Goal: Task Accomplishment & Management: Manage account settings

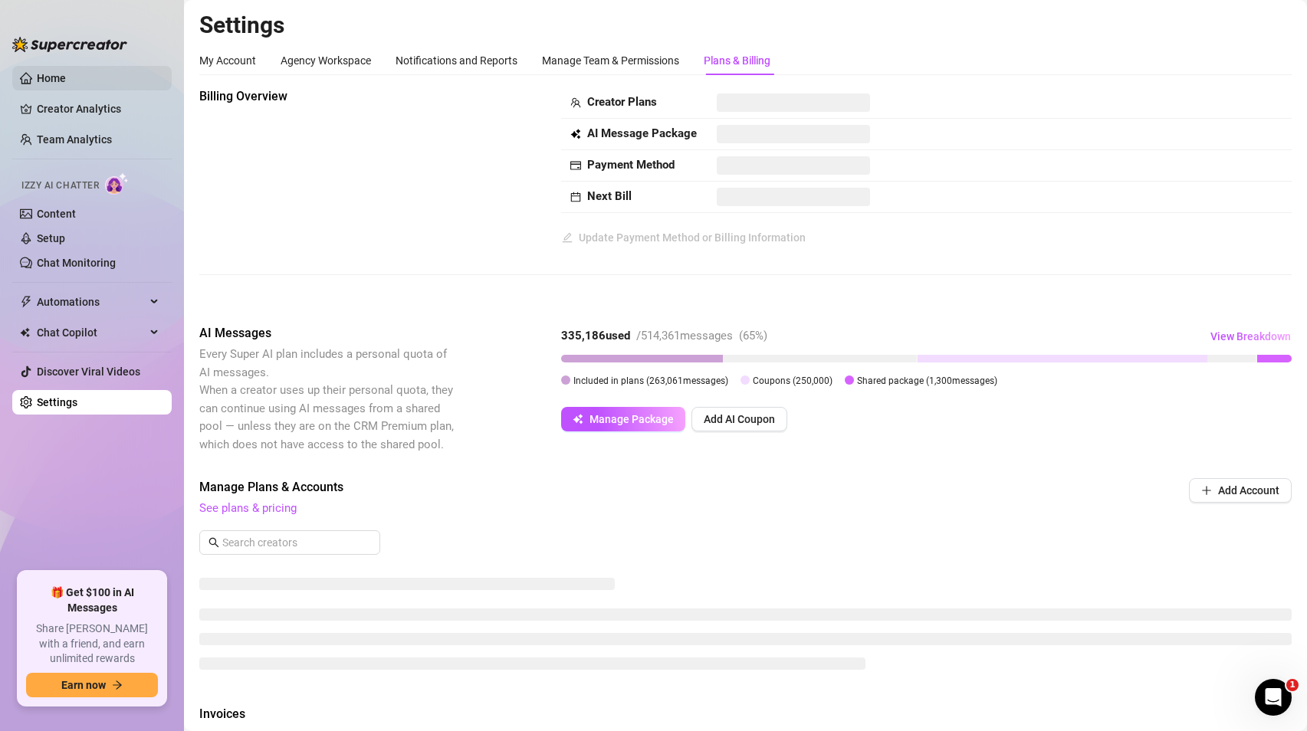
click at [63, 76] on link "Home" at bounding box center [51, 78] width 29 height 12
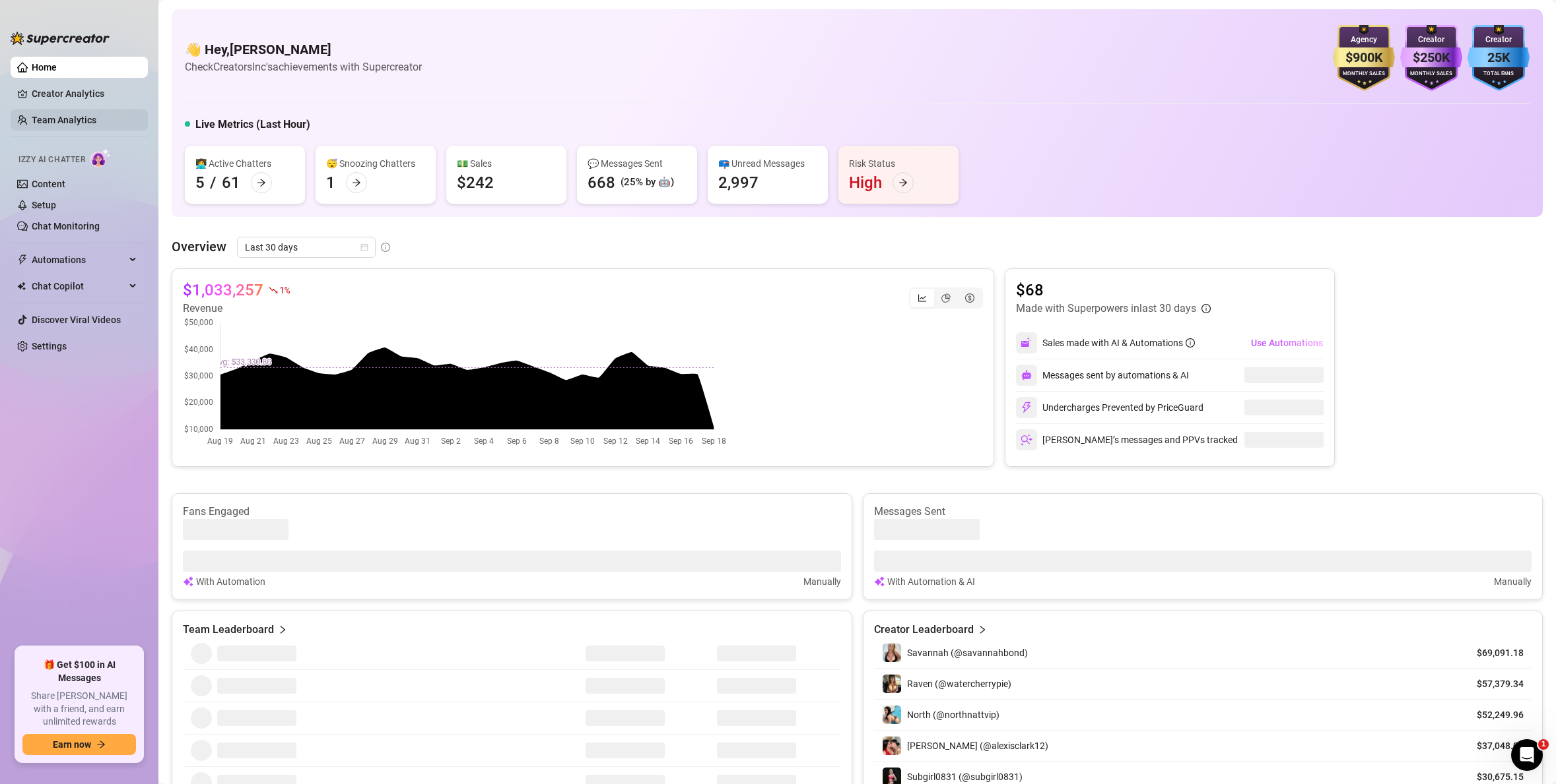
click at [64, 123] on link "Team Analytics" at bounding box center [64, 120] width 65 height 10
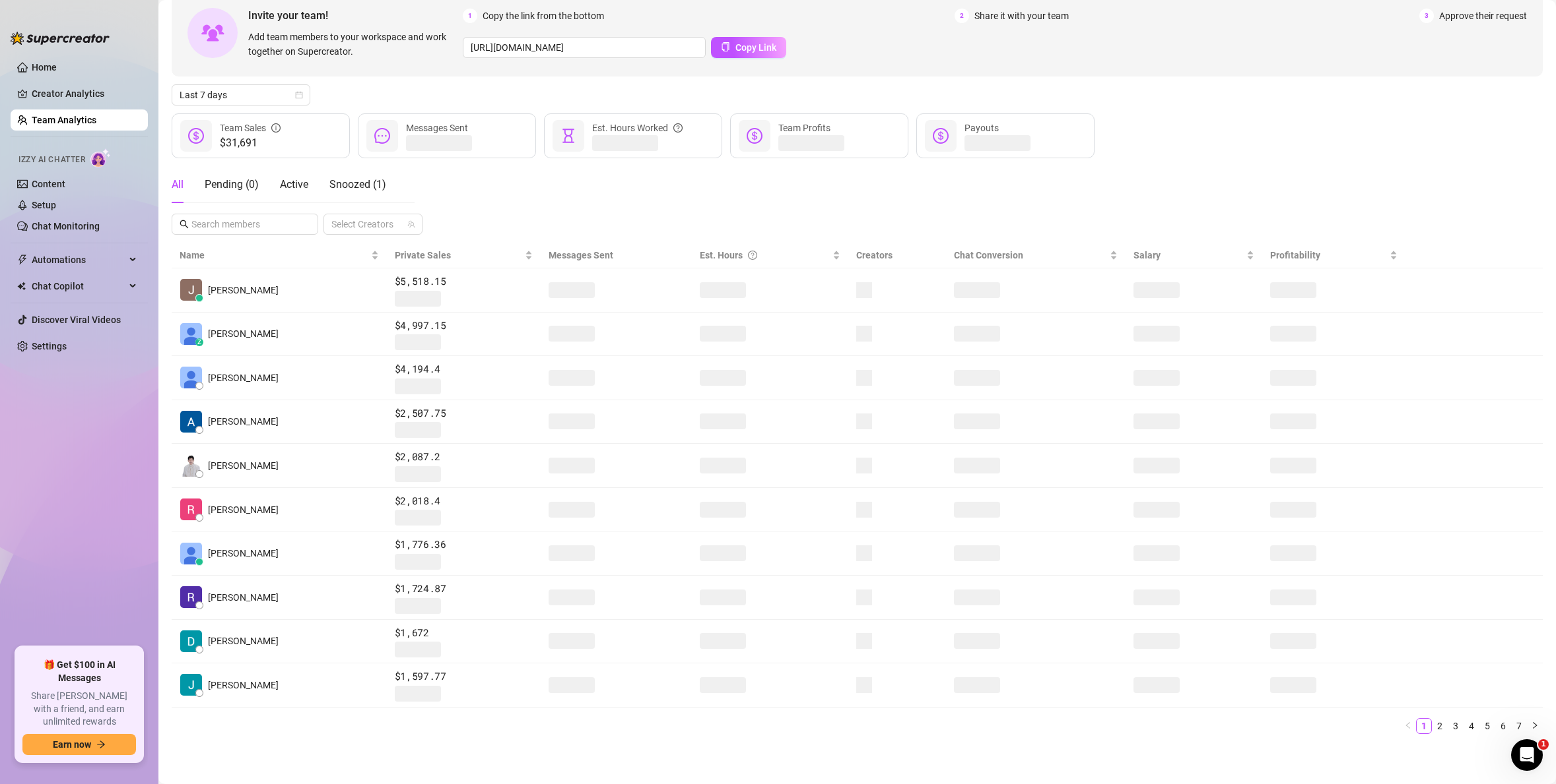
scroll to position [72, 0]
click at [1125, 628] on link "7" at bounding box center [1518, 725] width 15 height 15
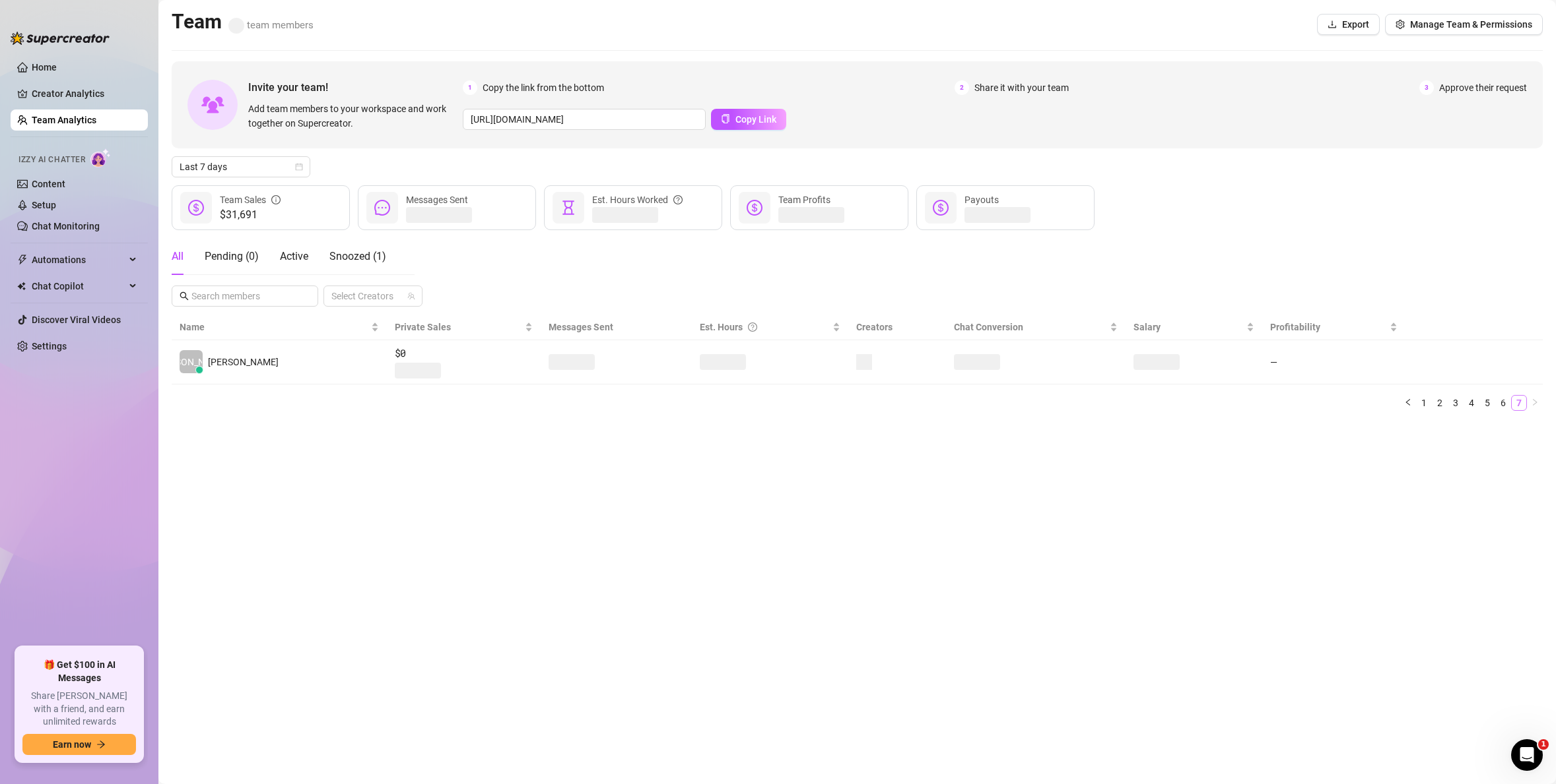
scroll to position [0, 0]
click at [1125, 403] on link "6" at bounding box center [1503, 403] width 15 height 15
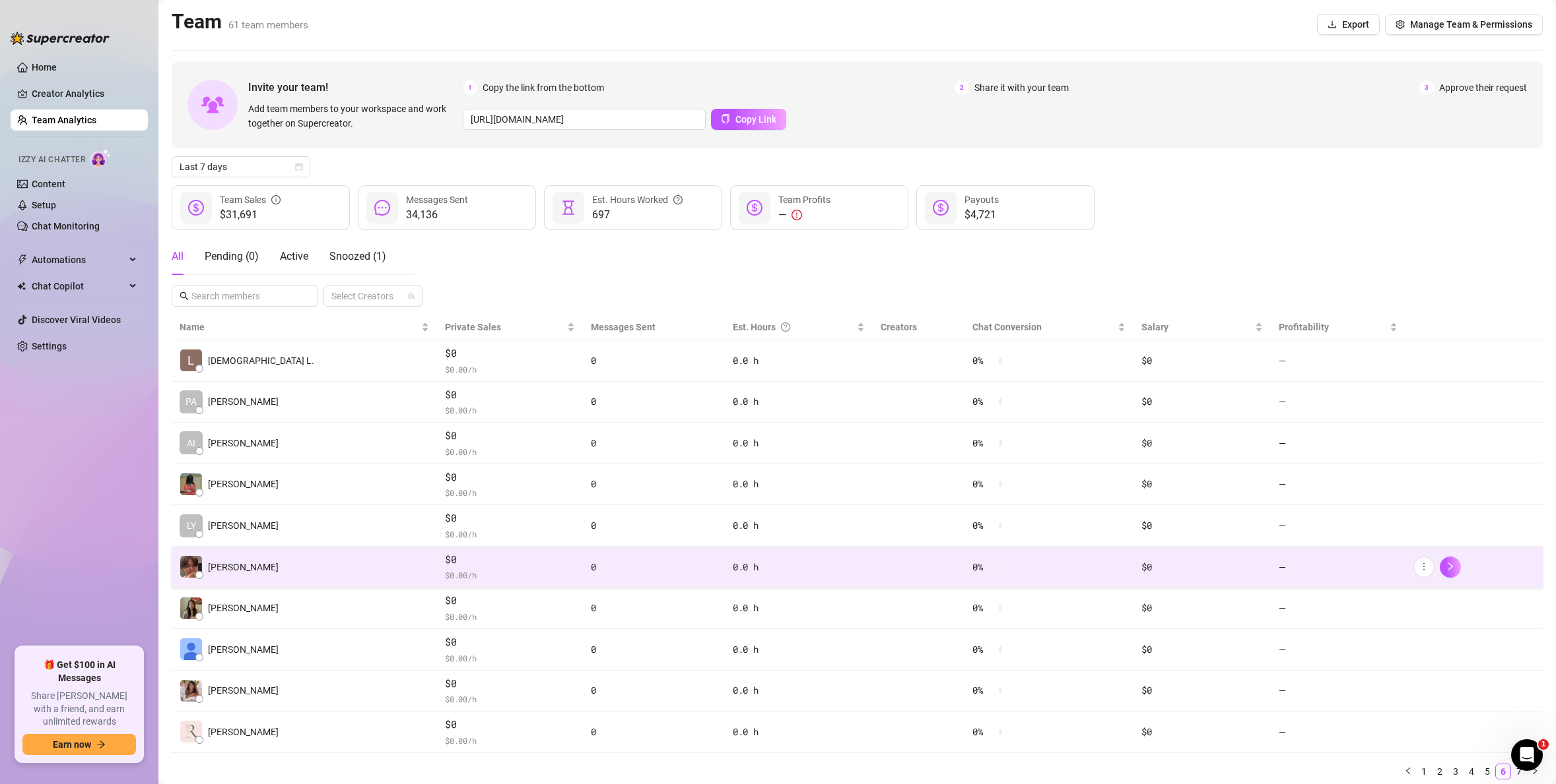
scroll to position [46, 0]
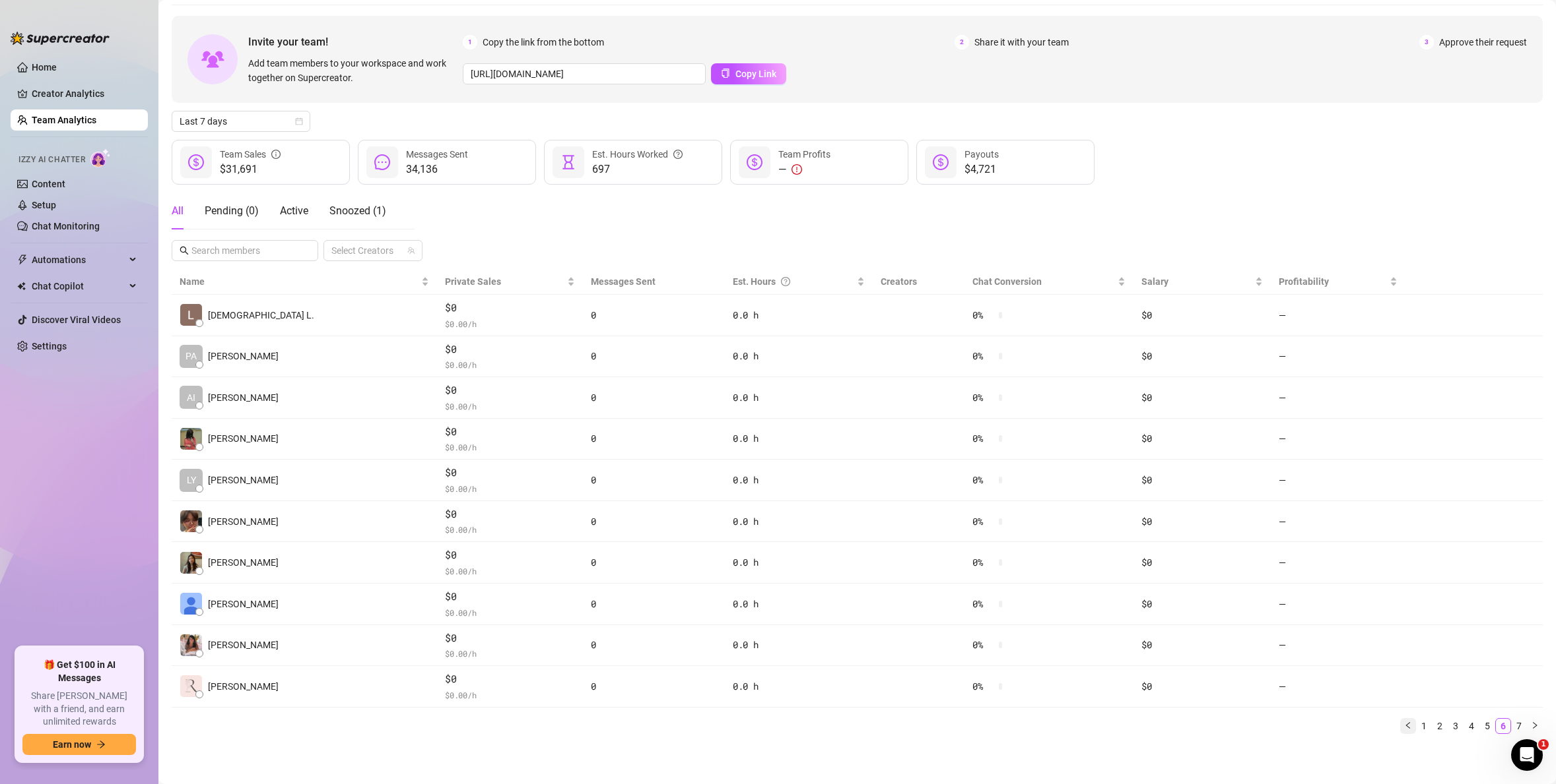
click at [1125, 628] on icon "left" at bounding box center [1407, 725] width 4 height 7
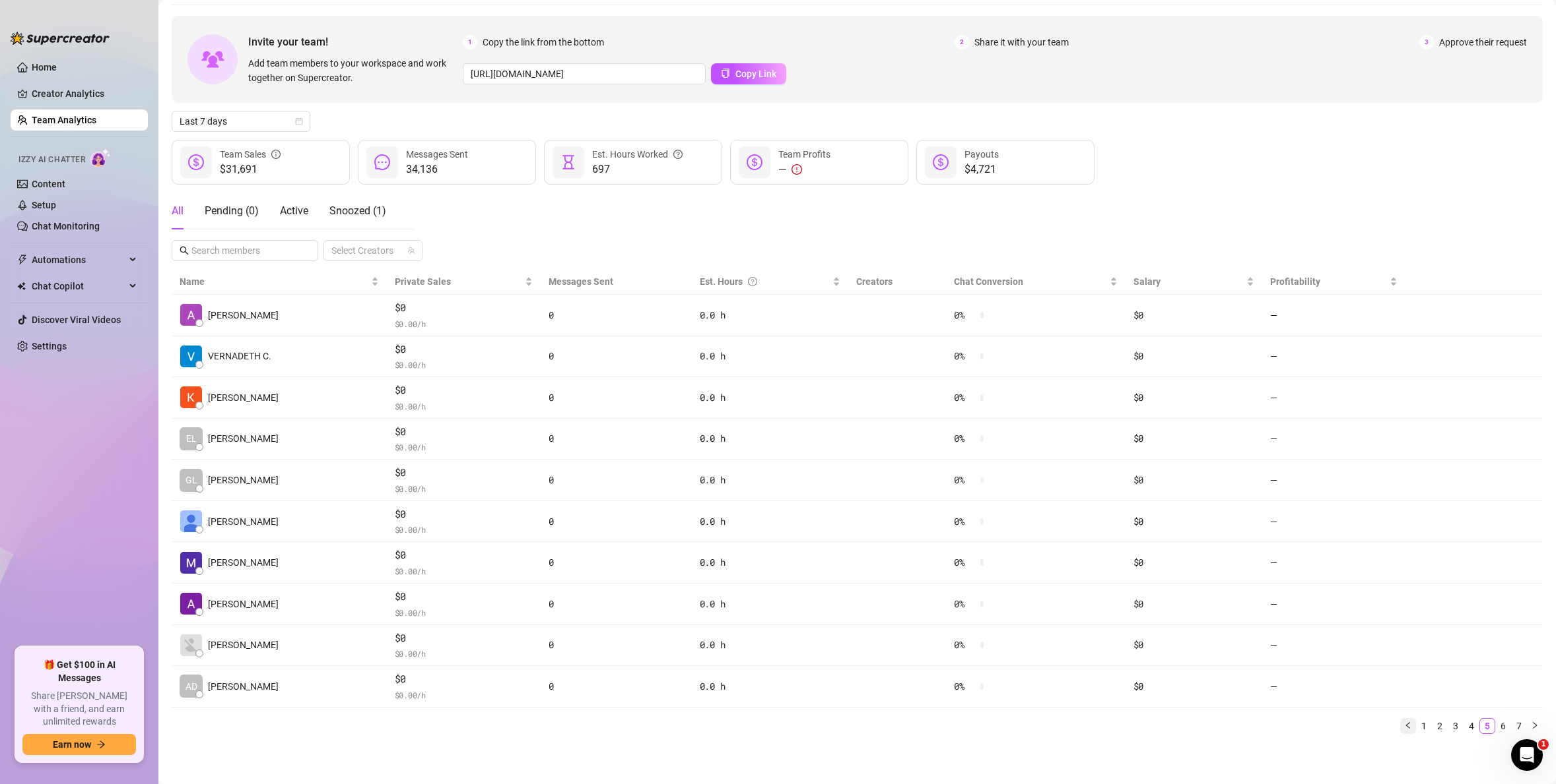
click at [1125, 628] on icon "left" at bounding box center [1407, 725] width 4 height 7
click at [1125, 628] on icon "left" at bounding box center [1407, 725] width 8 height 8
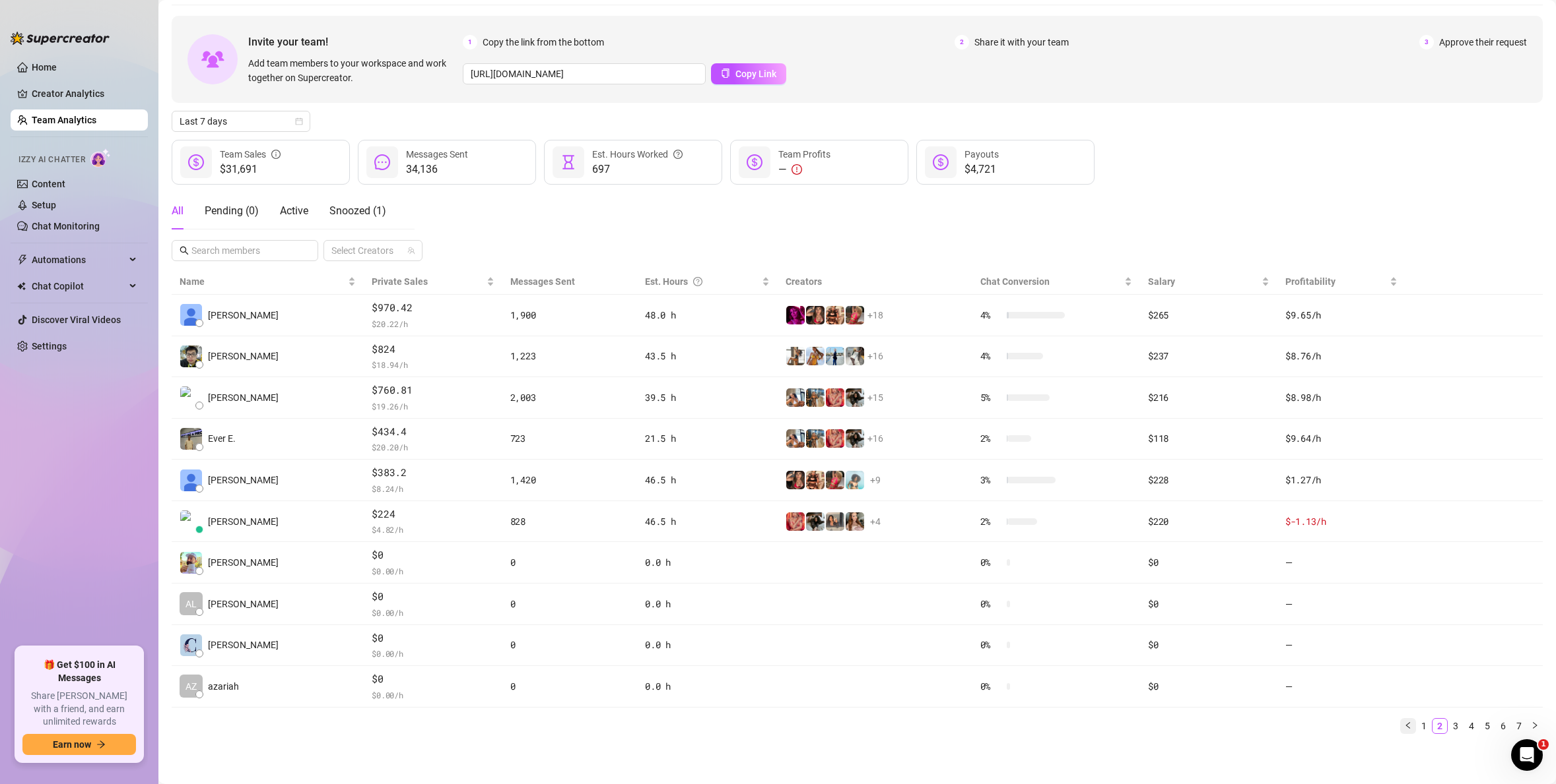
click at [1125, 628] on icon "left" at bounding box center [1407, 725] width 8 height 8
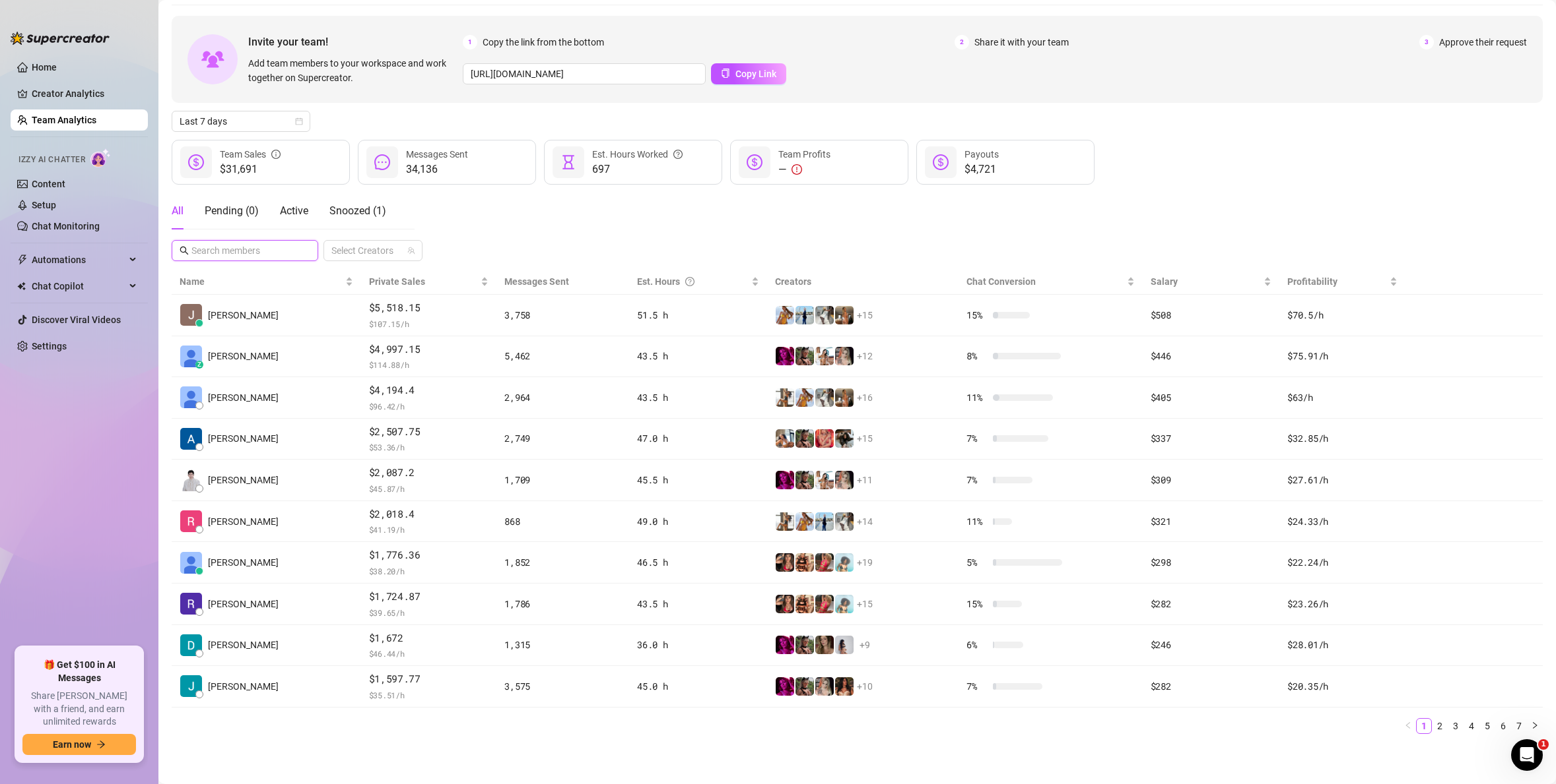
click at [227, 247] on input "text" at bounding box center [245, 250] width 108 height 15
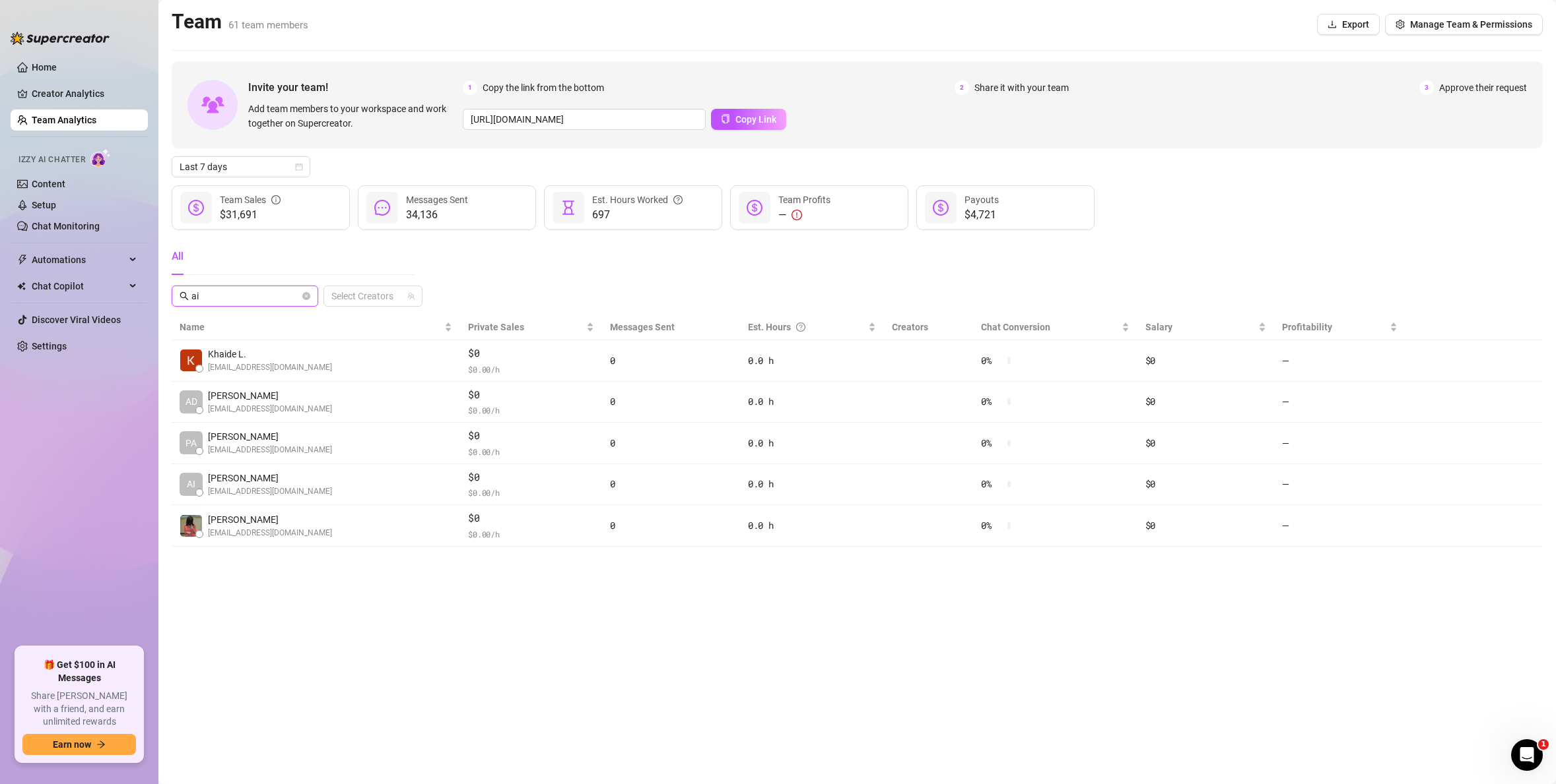
scroll to position [0, 0]
type input "a"
